Goal: Information Seeking & Learning: Learn about a topic

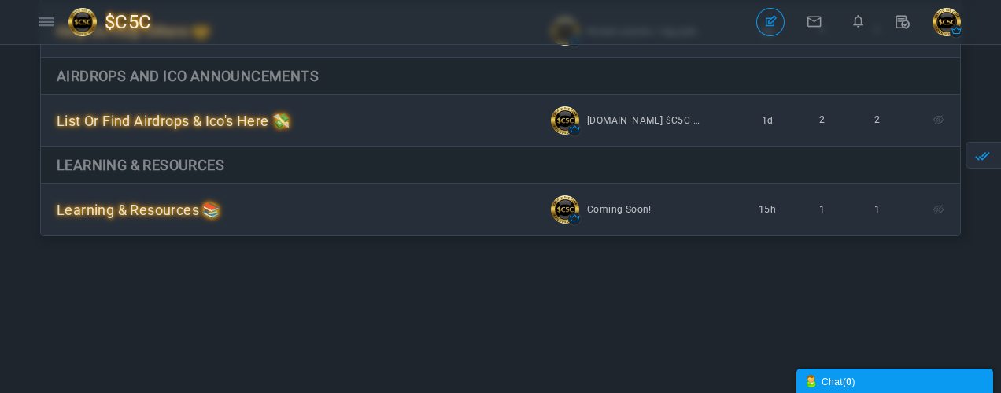
scroll to position [883, 0]
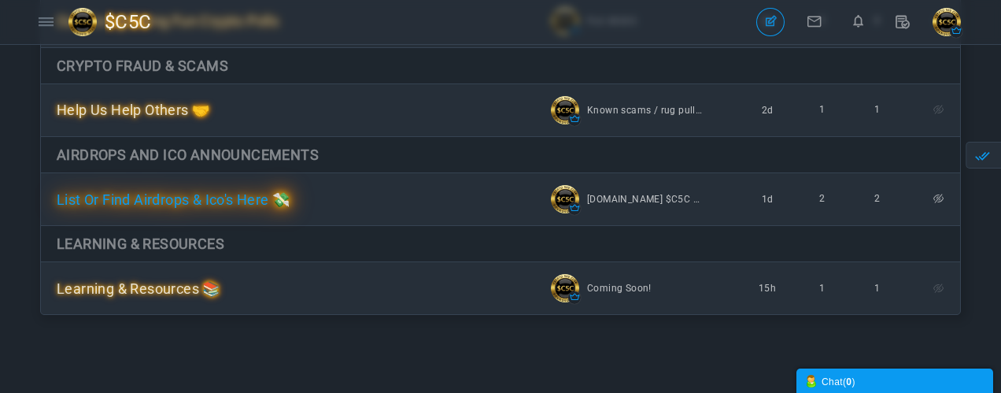
click at [290, 205] on span "List Or Find Airdrops & Ico's Here 💸" at bounding box center [173, 199] width 233 height 17
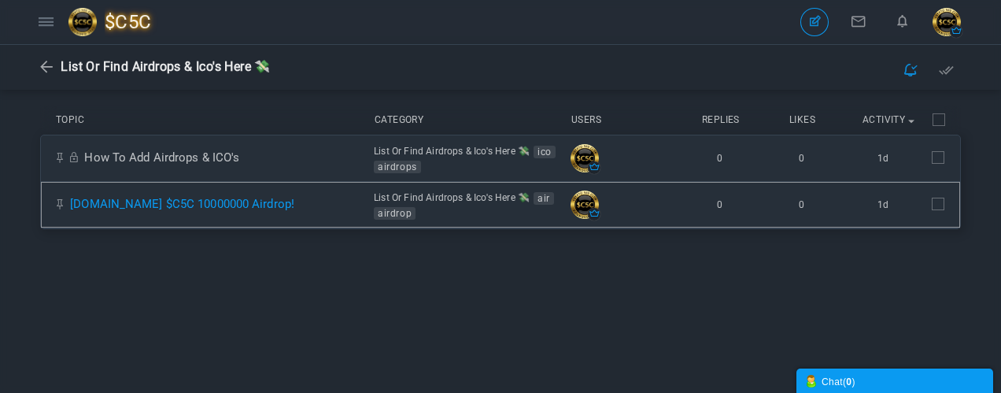
click at [294, 209] on link "[DOMAIN_NAME] $C5C 10000000 Airdrop!" at bounding box center [182, 204] width 224 height 14
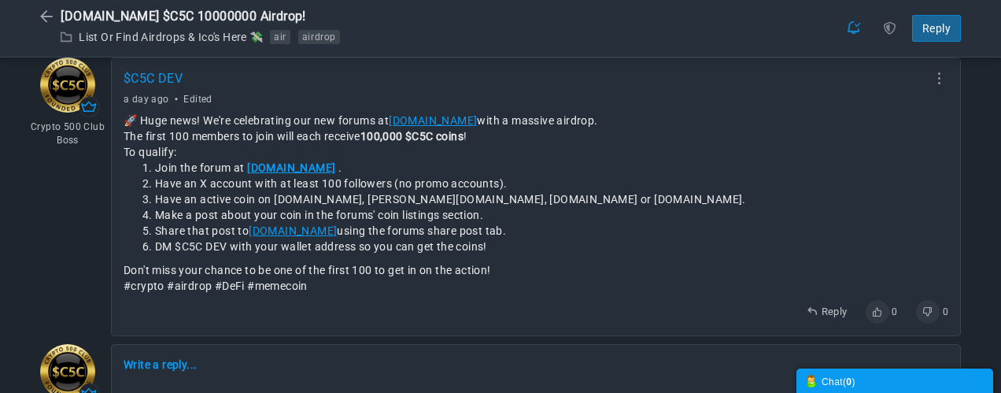
scroll to position [54, 0]
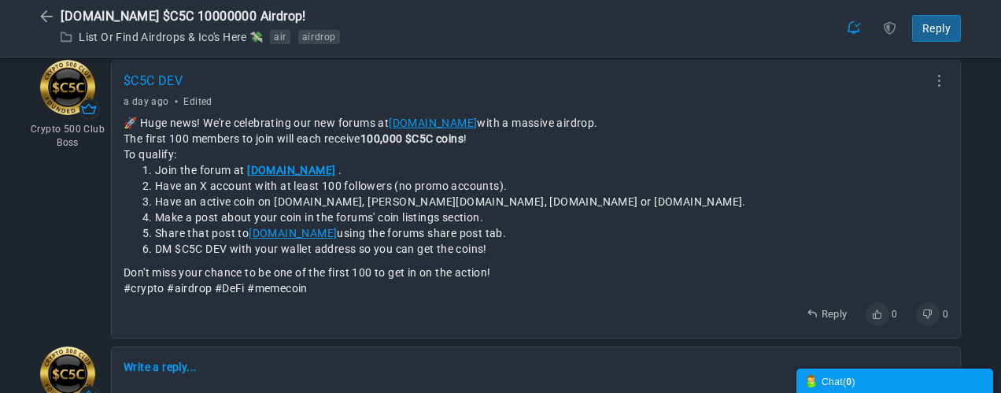
drag, startPoint x: 516, startPoint y: 101, endPoint x: 460, endPoint y: 92, distance: 56.5
click at [460, 92] on div "Share Edit Move Delete Change Ownership Report $C5C DEV Crypto 500 Club Boss a …" at bounding box center [536, 199] width 850 height 279
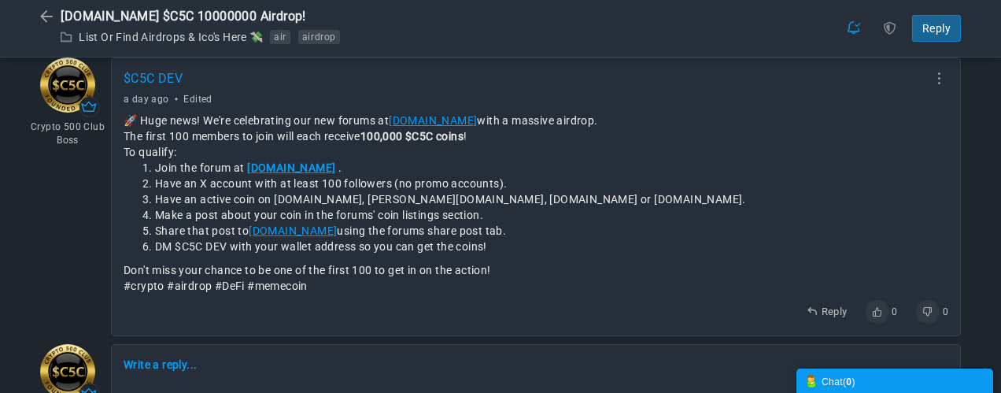
scroll to position [58, 0]
